Goal: Task Accomplishment & Management: Complete application form

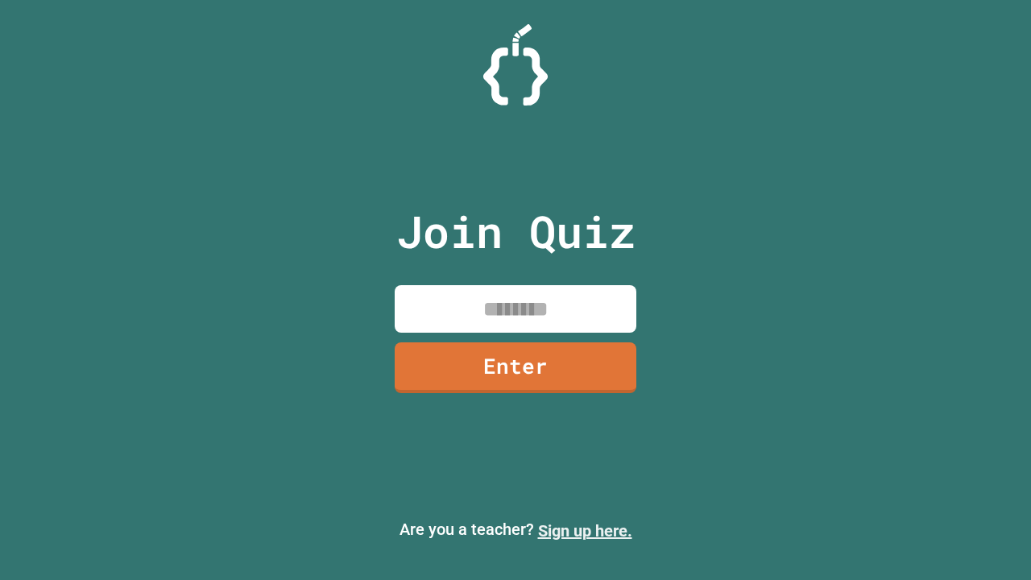
click at [577, 531] on link "Sign up here." at bounding box center [585, 530] width 94 height 19
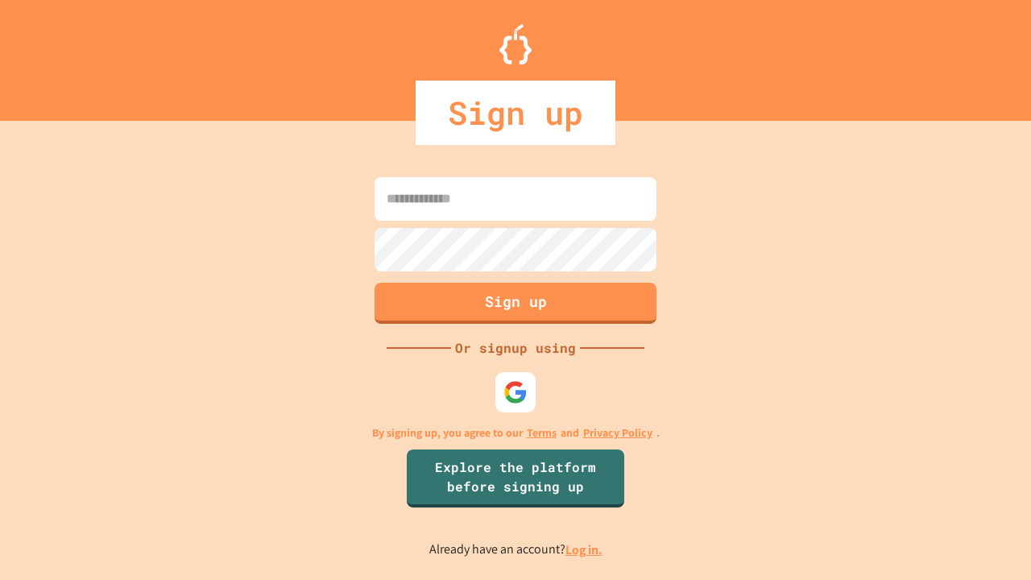
click at [585, 549] on link "Log in." at bounding box center [583, 549] width 37 height 17
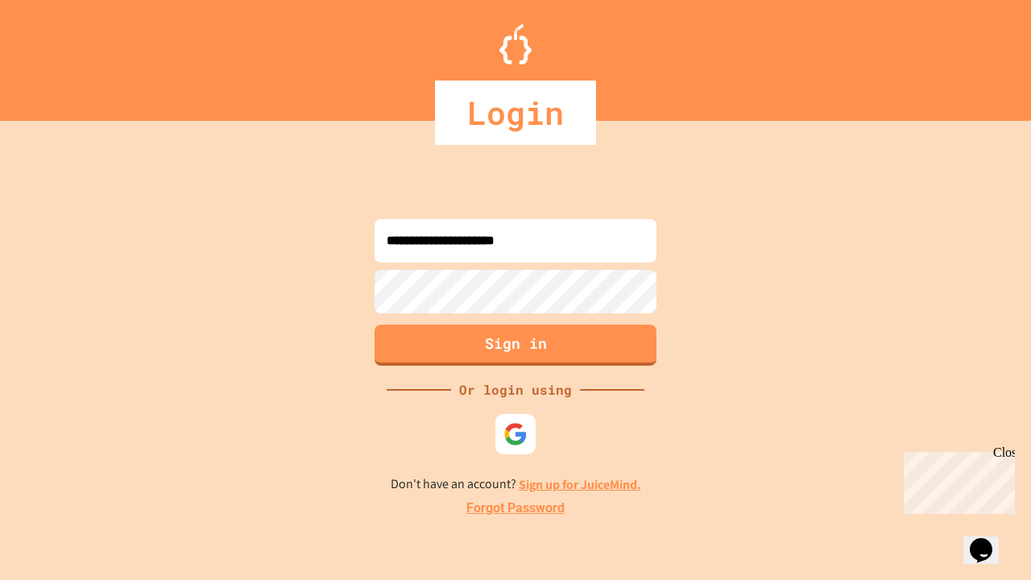
type input "**********"
